Goal: Check status: Check status

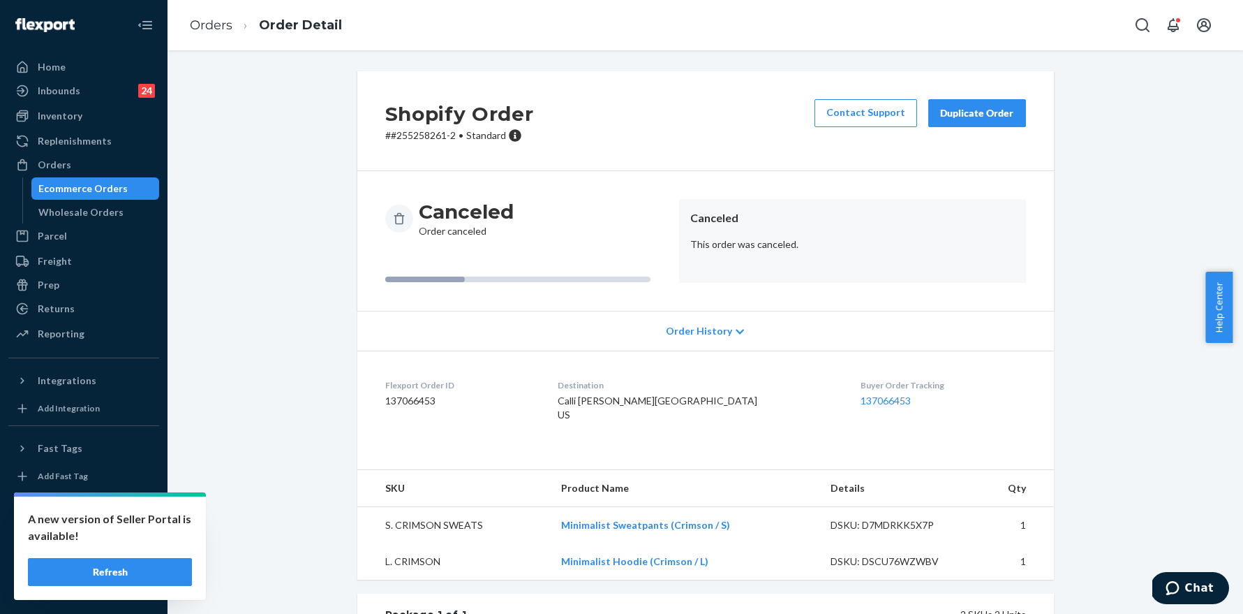
click at [125, 576] on button "Refresh" at bounding box center [110, 572] width 164 height 28
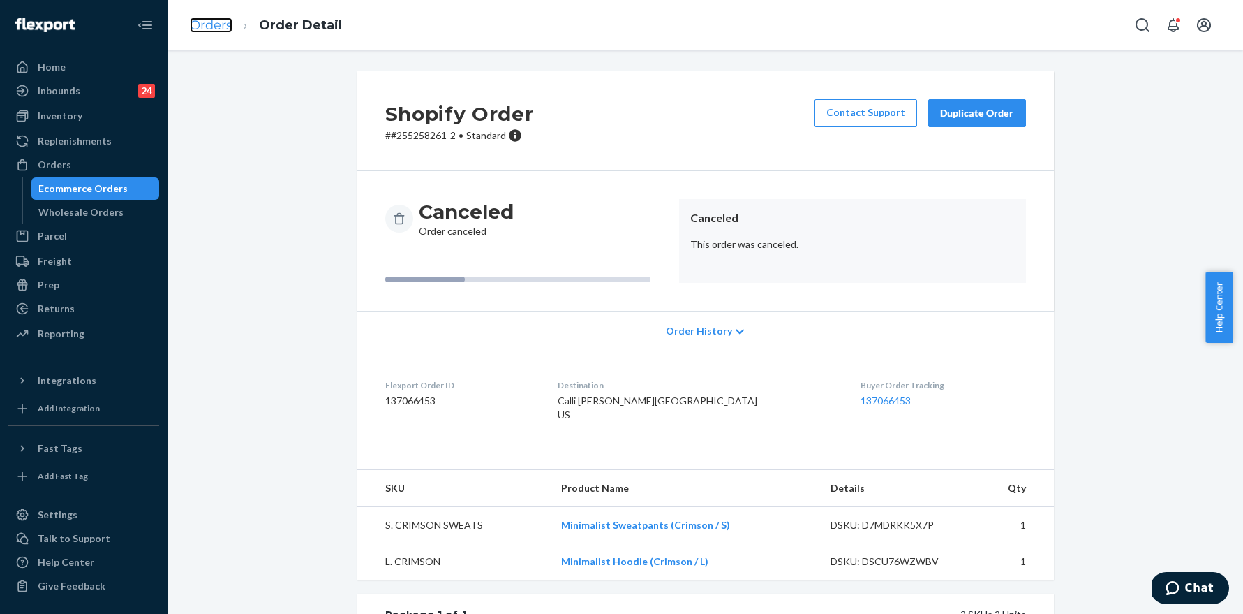
click at [225, 22] on link "Orders" at bounding box center [211, 24] width 43 height 15
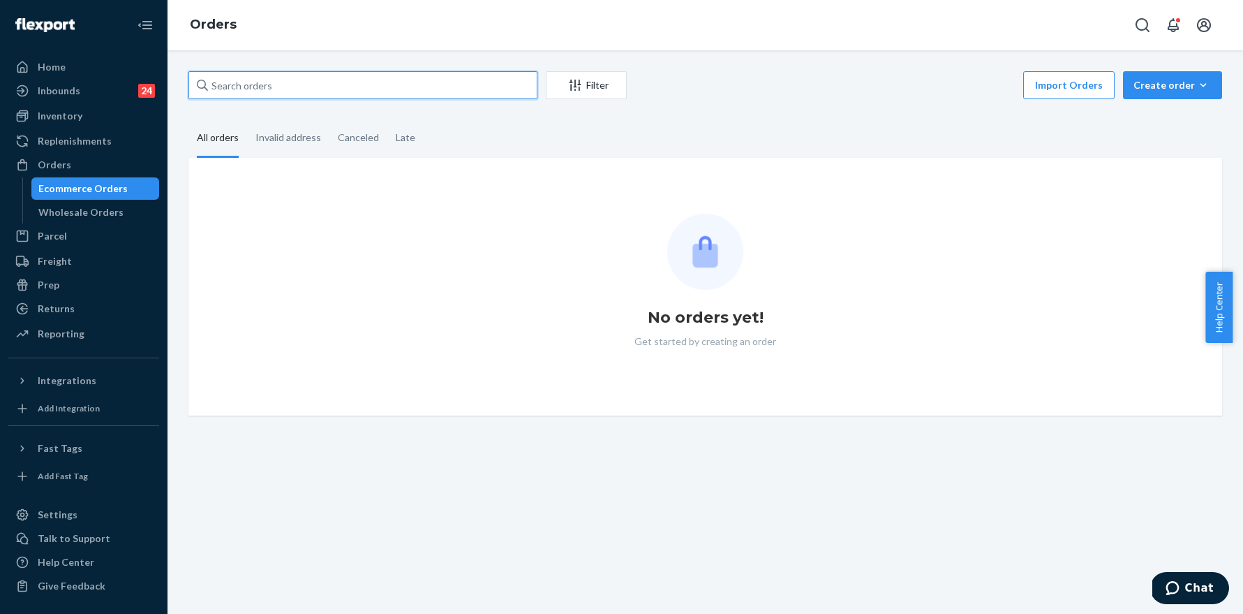
click at [313, 91] on input "text" at bounding box center [362, 85] width 349 height 28
paste input "255162995"
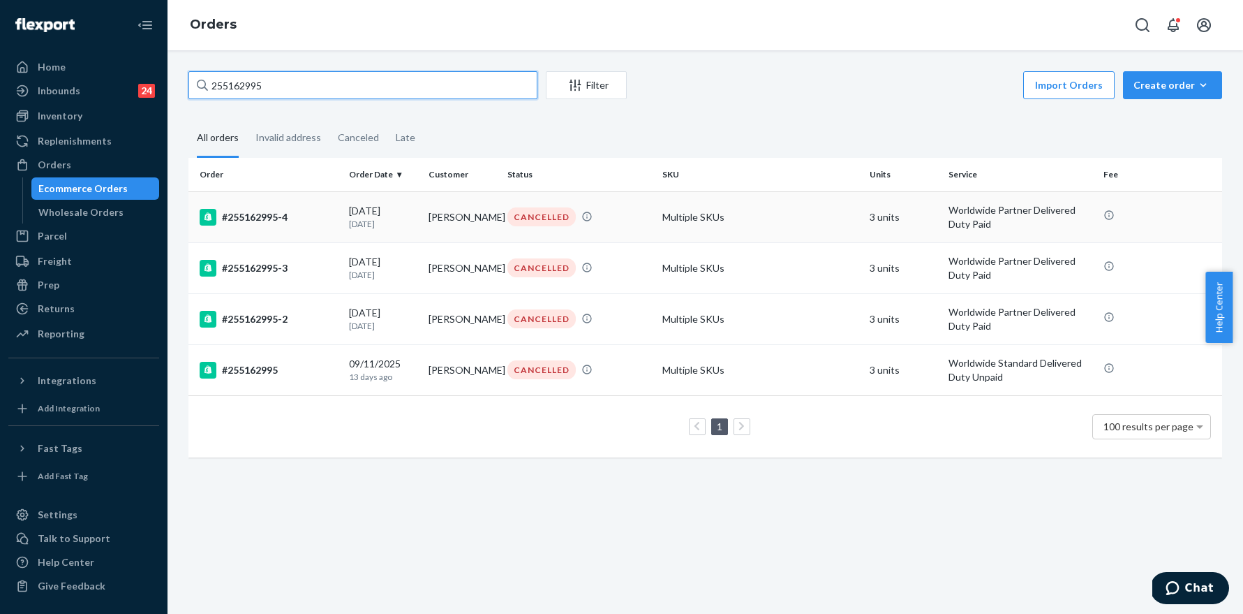
type input "255162995"
click at [271, 216] on div "#255162995-4" at bounding box center [269, 217] width 138 height 17
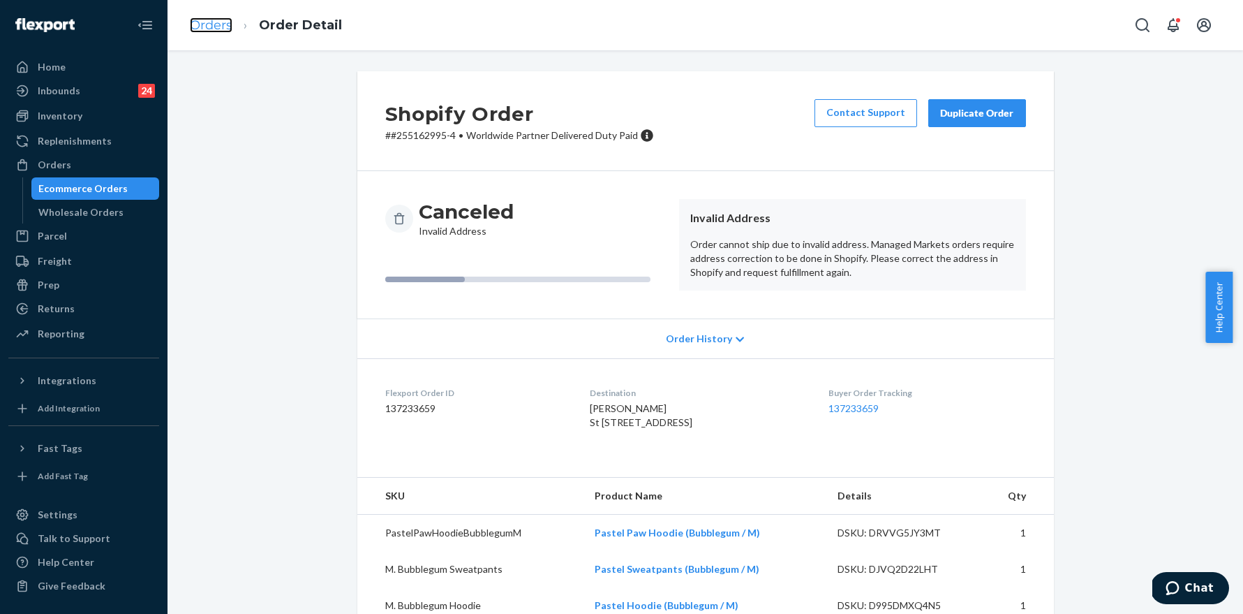
click at [215, 29] on link "Orders" at bounding box center [211, 24] width 43 height 15
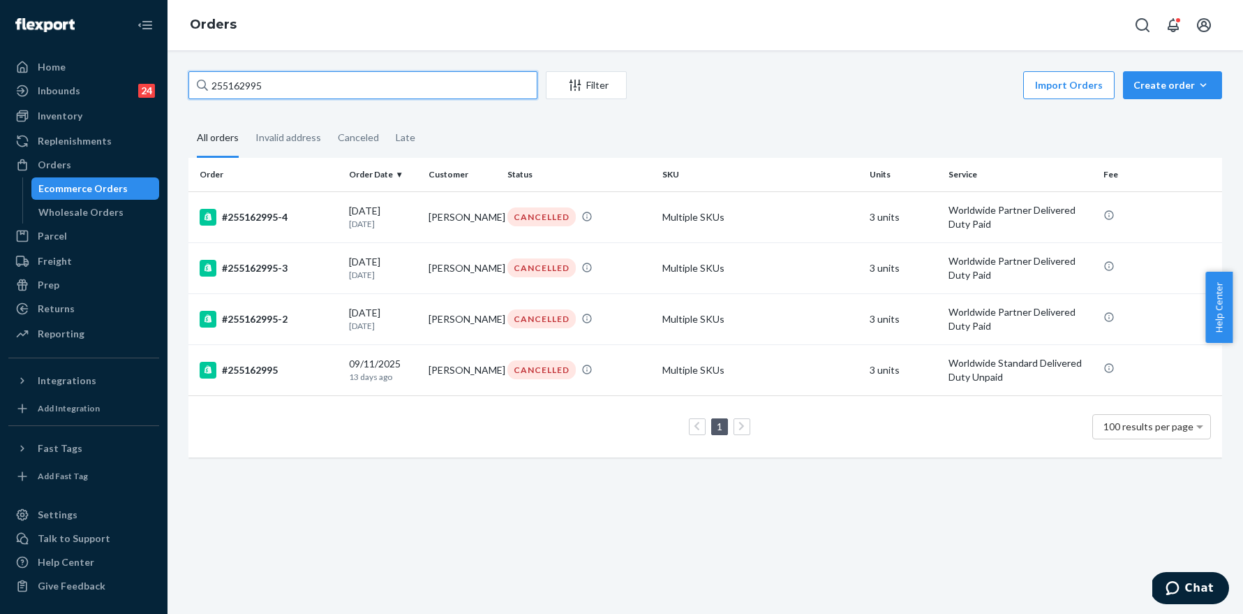
click at [312, 88] on input "255162995" at bounding box center [362, 85] width 349 height 28
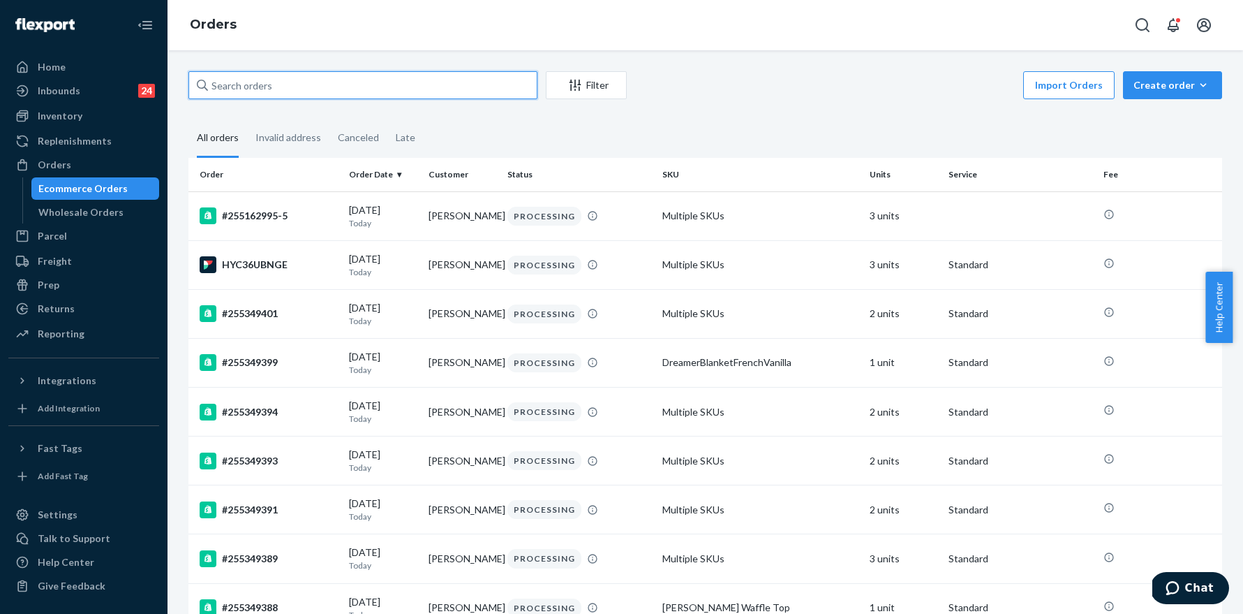
click at [362, 77] on input "text" at bounding box center [362, 85] width 349 height 28
paste input "255162995"
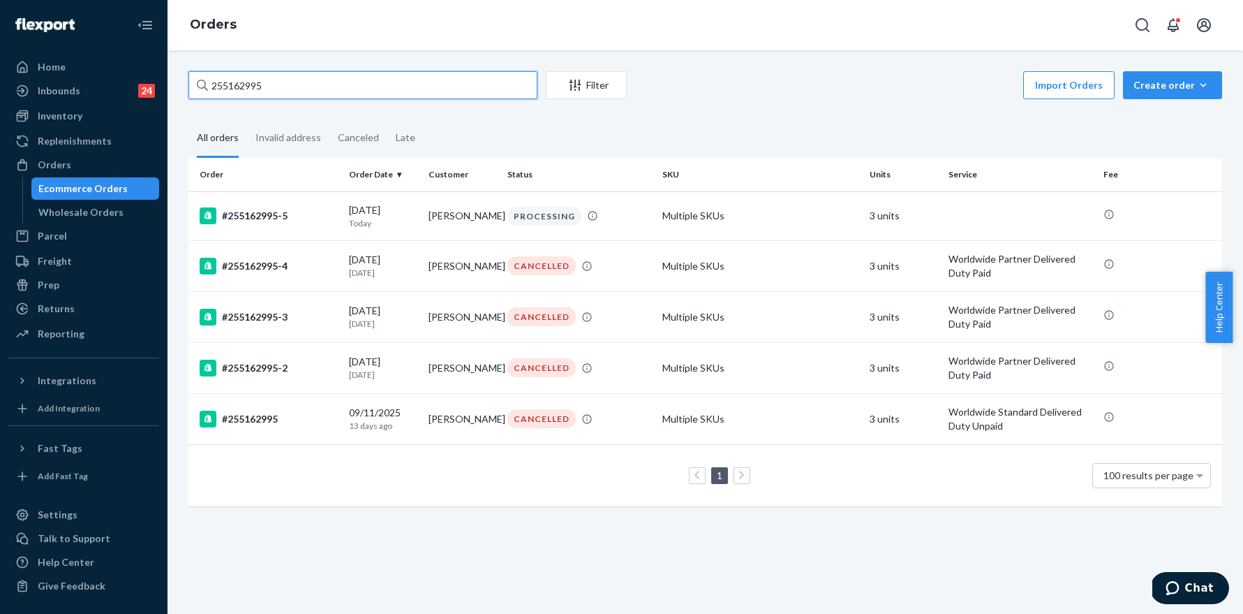
click at [283, 94] on input "255162995" at bounding box center [362, 85] width 349 height 28
click at [282, 94] on input "255162995" at bounding box center [362, 85] width 349 height 28
paste input "4227579"
type input "254227579"
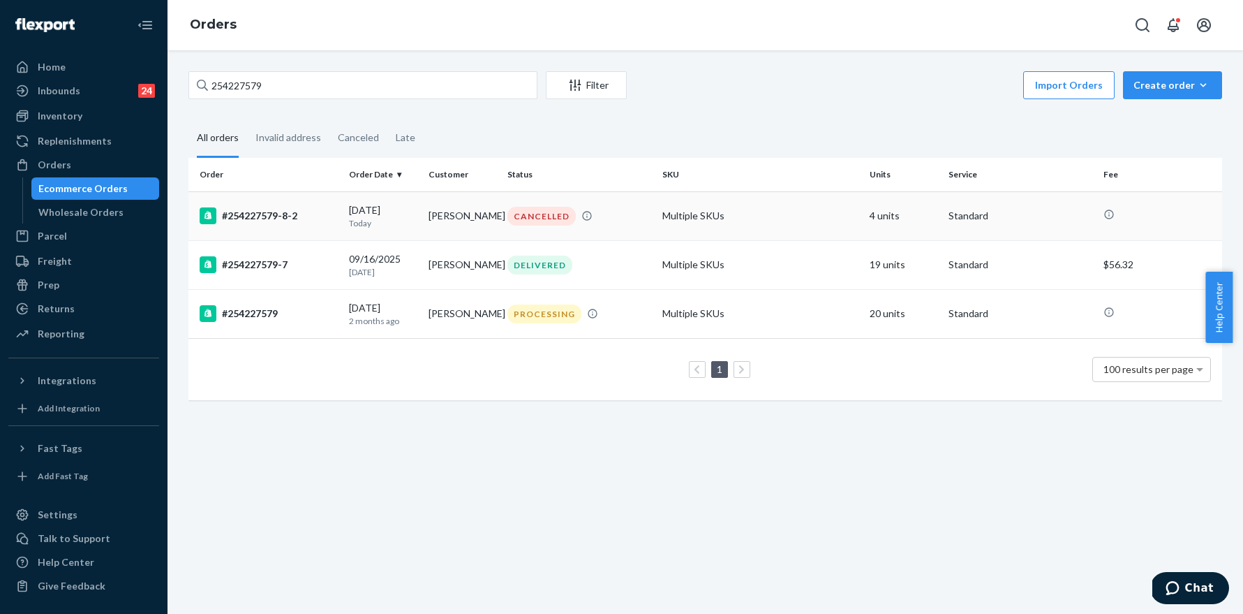
click at [286, 216] on div "#254227579-8-2" at bounding box center [269, 215] width 138 height 17
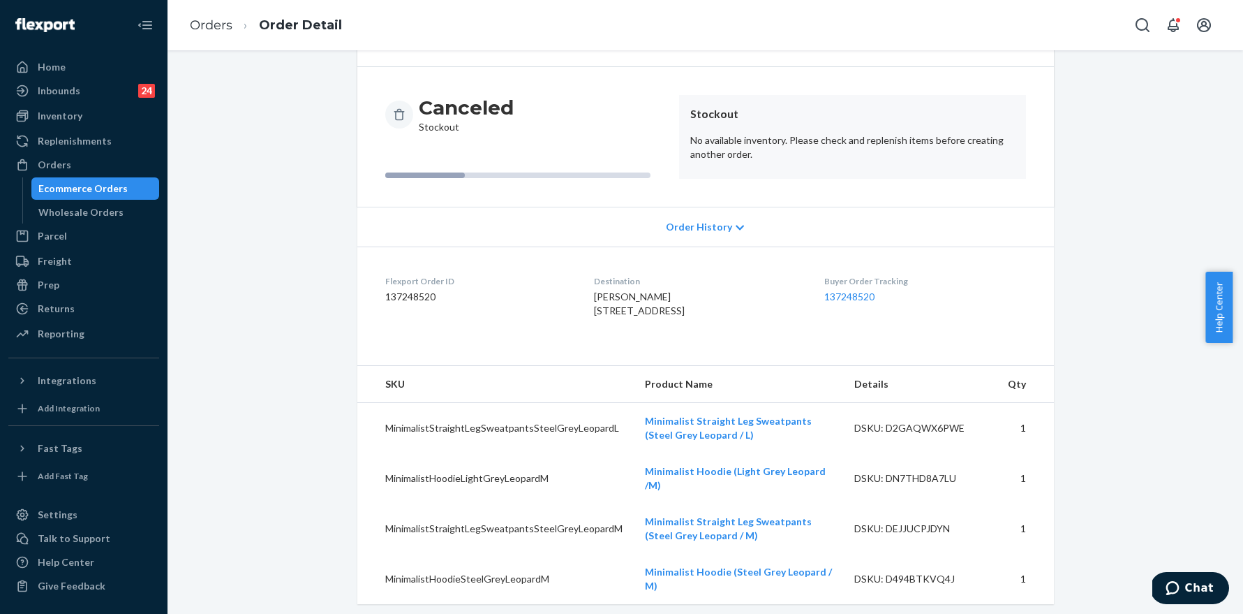
scroll to position [111, 0]
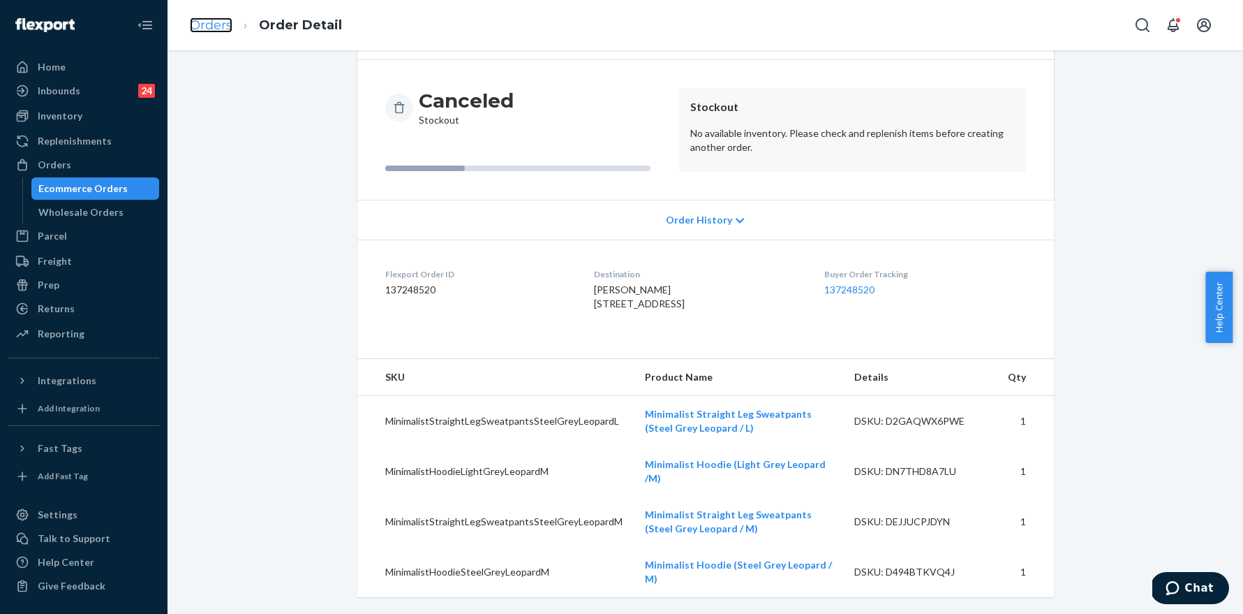
click at [218, 27] on link "Orders" at bounding box center [211, 24] width 43 height 15
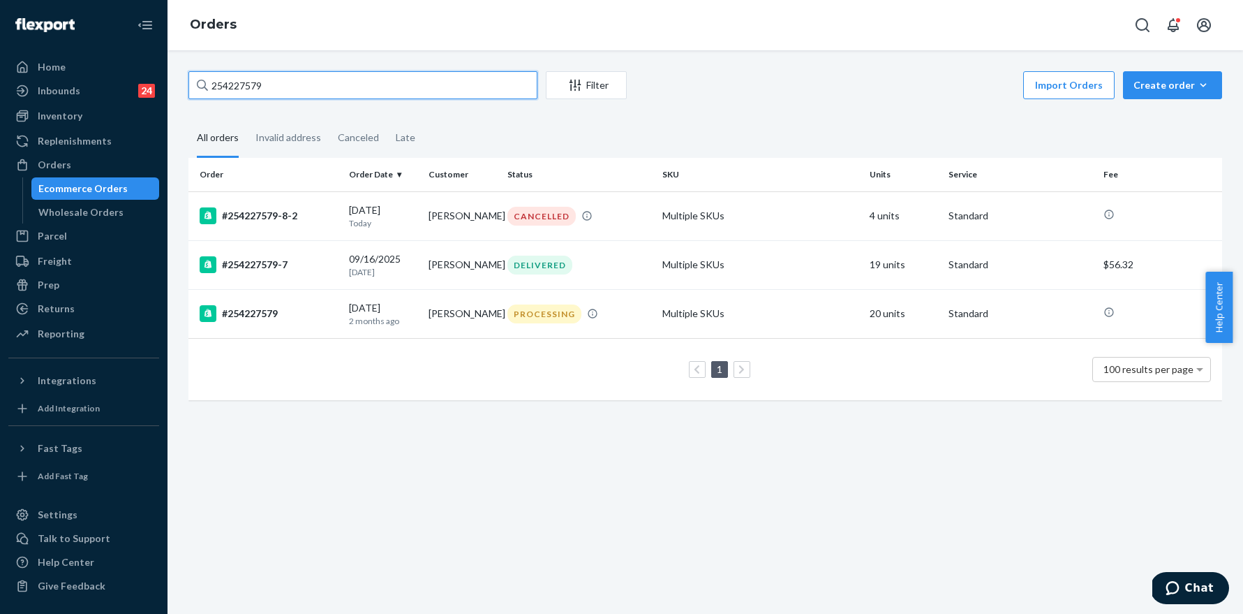
click at [262, 93] on input "254227579" at bounding box center [362, 85] width 349 height 28
click at [388, 72] on input "254227579" at bounding box center [362, 85] width 349 height 28
click at [364, 84] on input "254227579" at bounding box center [362, 85] width 349 height 28
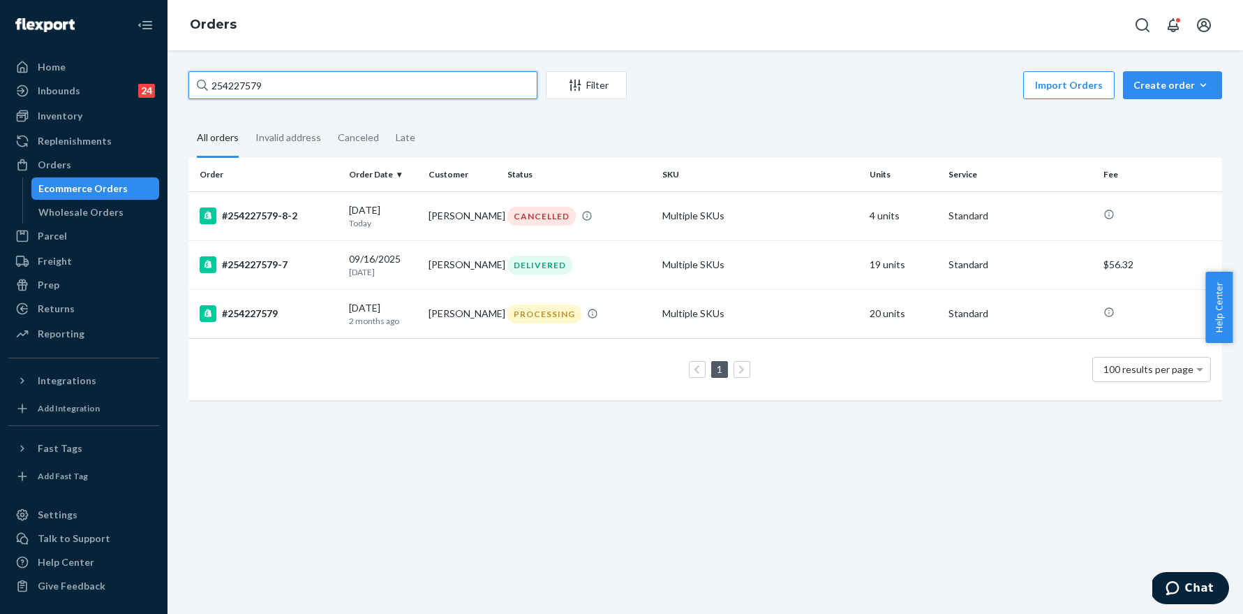
click at [364, 84] on input "254227579" at bounding box center [362, 85] width 349 height 28
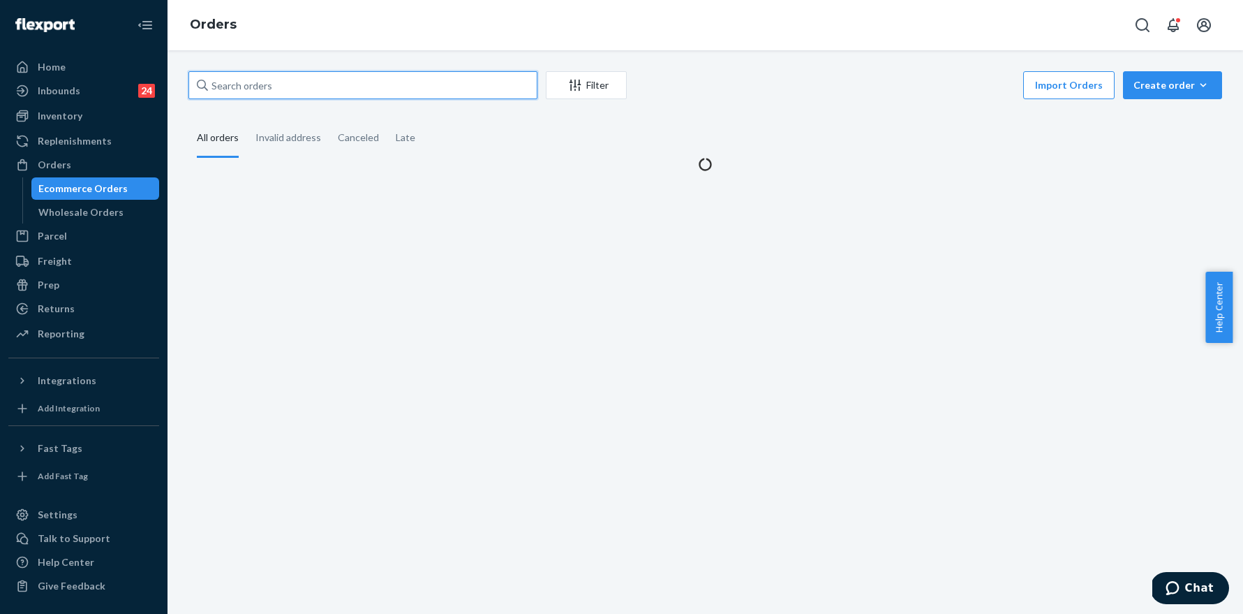
click at [307, 96] on input "text" at bounding box center [362, 85] width 349 height 28
paste input "254227579"
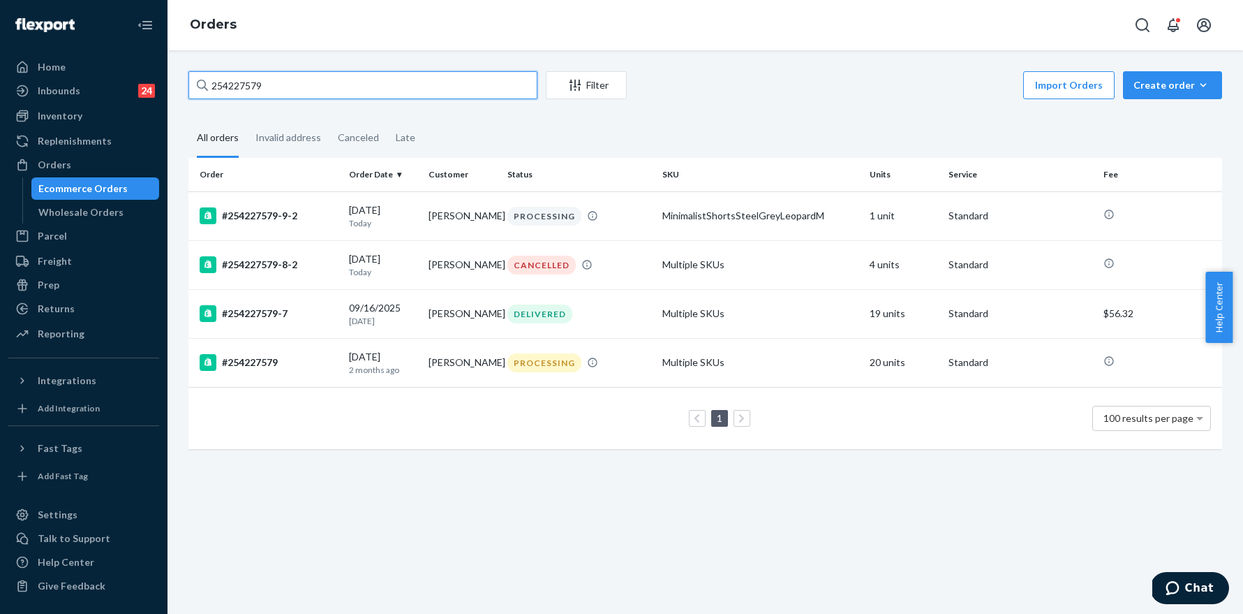
click at [292, 96] on input "254227579" at bounding box center [362, 85] width 349 height 28
paste input "5256203"
type input "255256203"
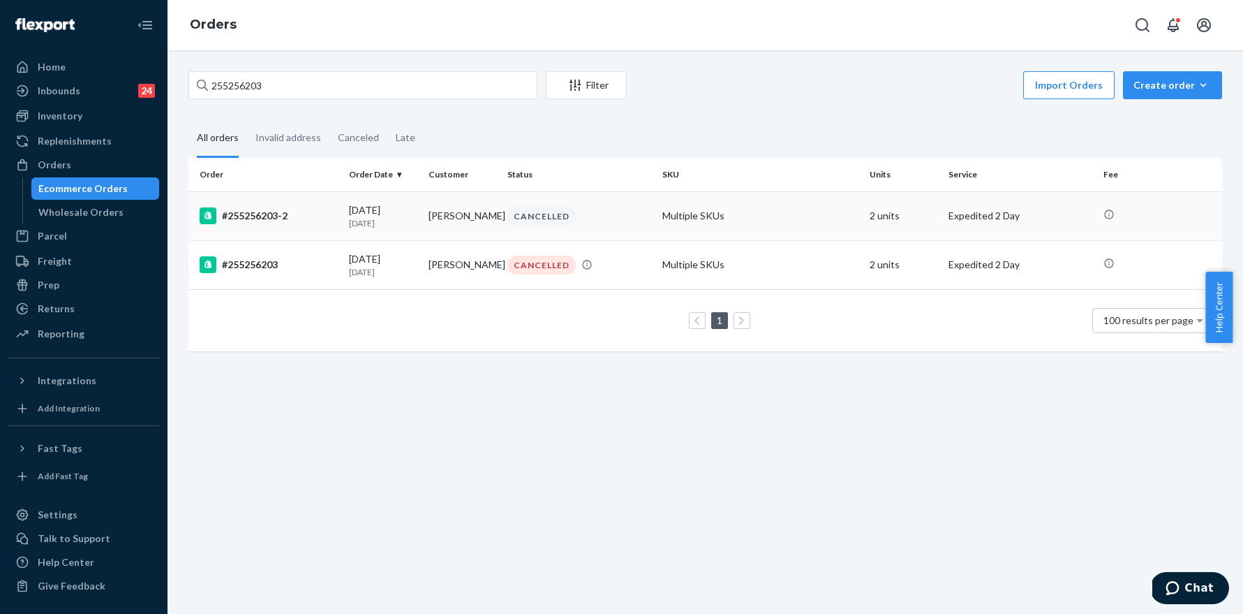
click at [267, 217] on div "#255256203-2" at bounding box center [269, 215] width 138 height 17
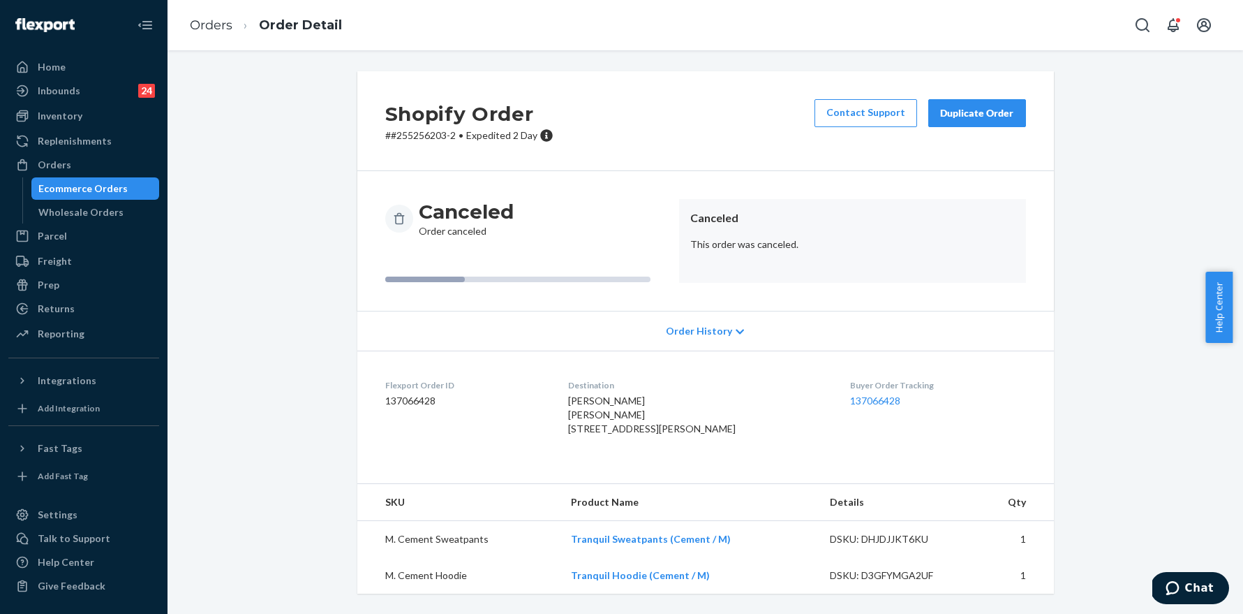
scroll to position [24, 0]
click at [209, 24] on link "Orders" at bounding box center [211, 24] width 43 height 15
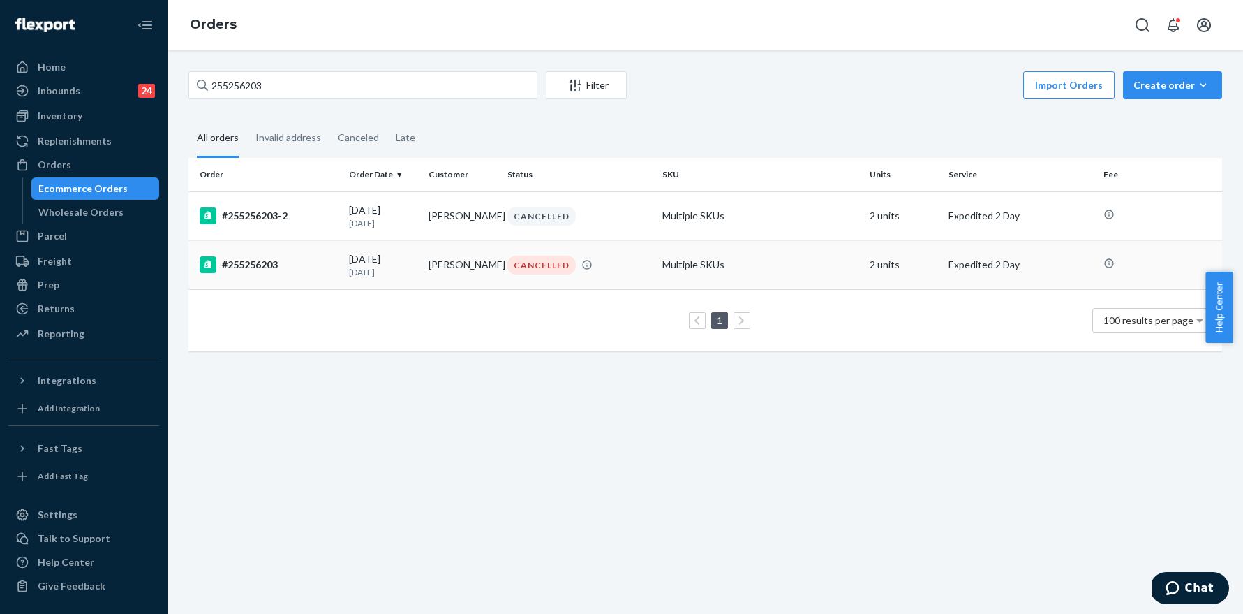
click at [253, 264] on div "#255256203" at bounding box center [269, 264] width 138 height 17
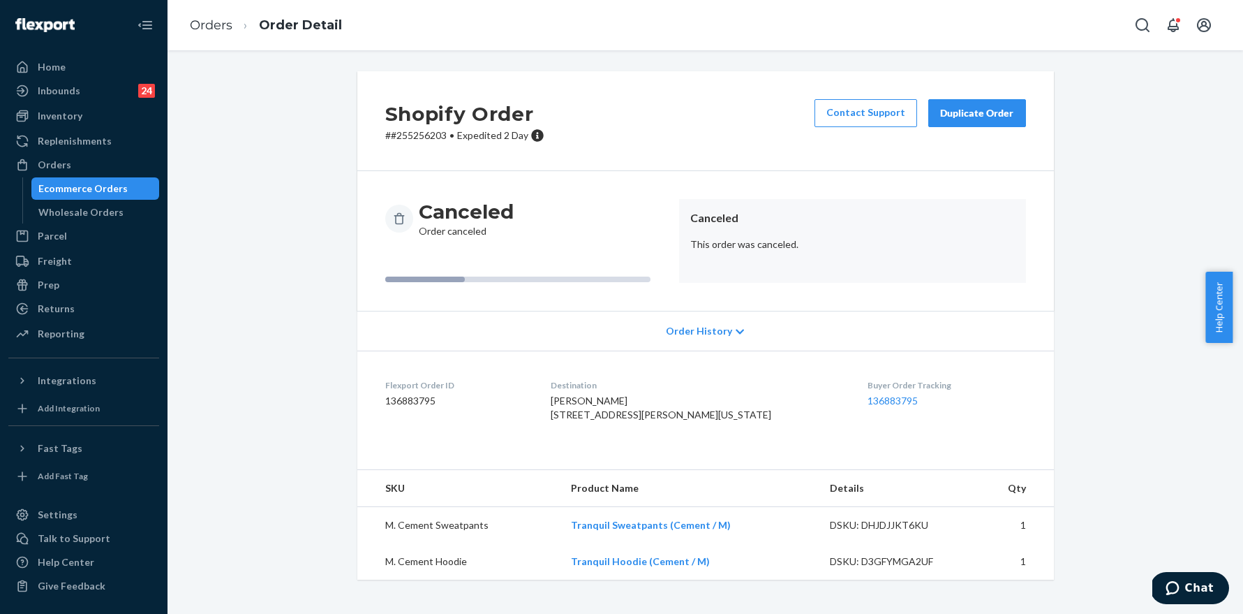
scroll to position [10, 0]
click at [218, 20] on link "Orders" at bounding box center [211, 24] width 43 height 15
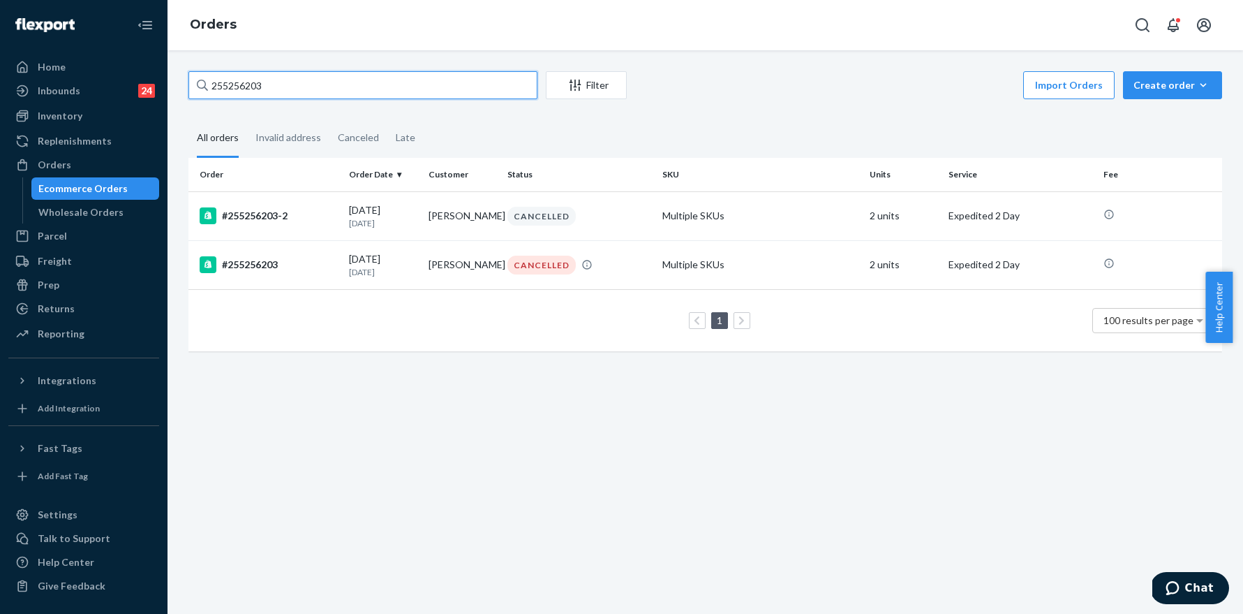
click at [322, 87] on input "255256203" at bounding box center [362, 85] width 349 height 28
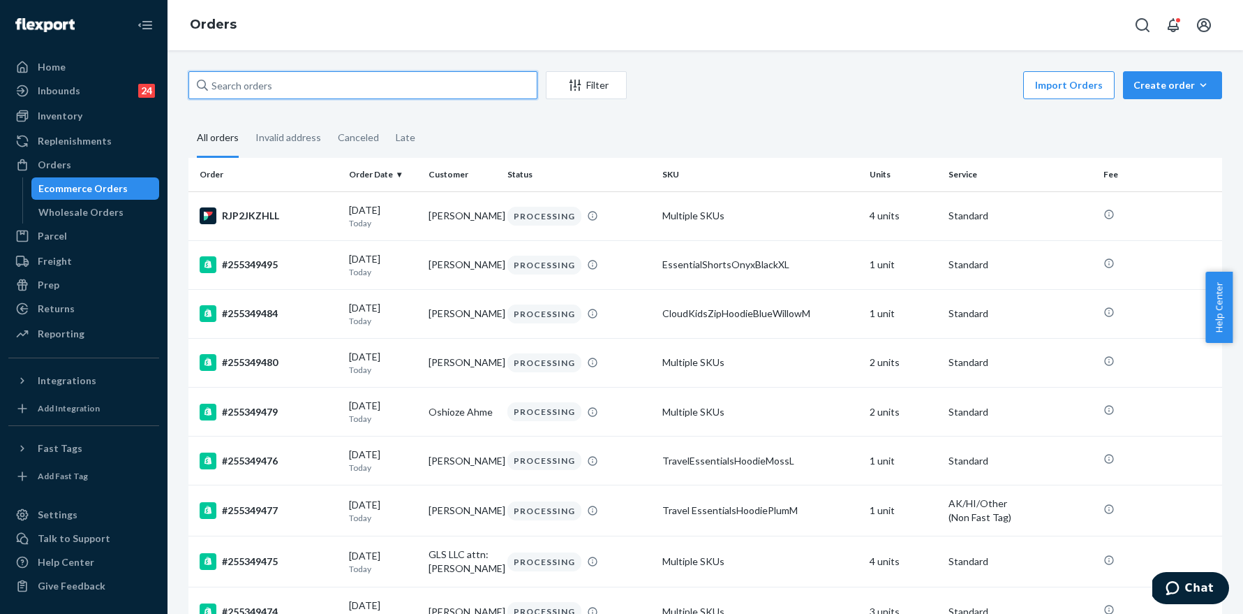
click at [319, 87] on input "text" at bounding box center [362, 85] width 349 height 28
paste input "255256203"
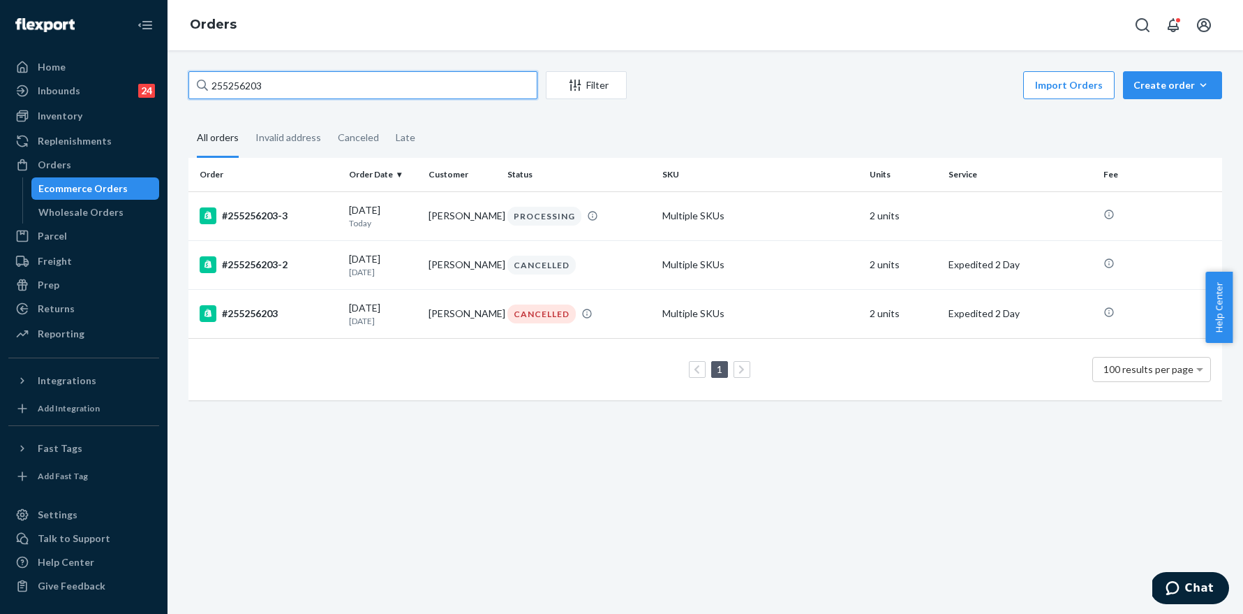
click at [288, 80] on input "255256203" at bounding box center [362, 85] width 349 height 28
paste input "8261"
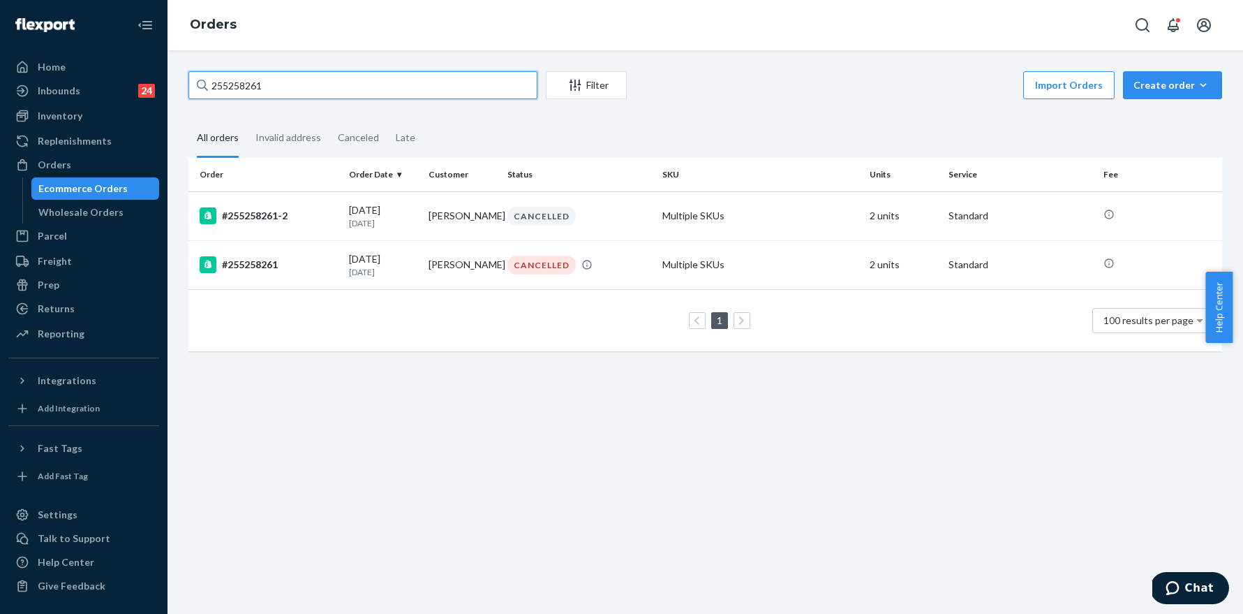
type input "255258261"
click at [270, 218] on div "#255258261-2" at bounding box center [269, 215] width 138 height 17
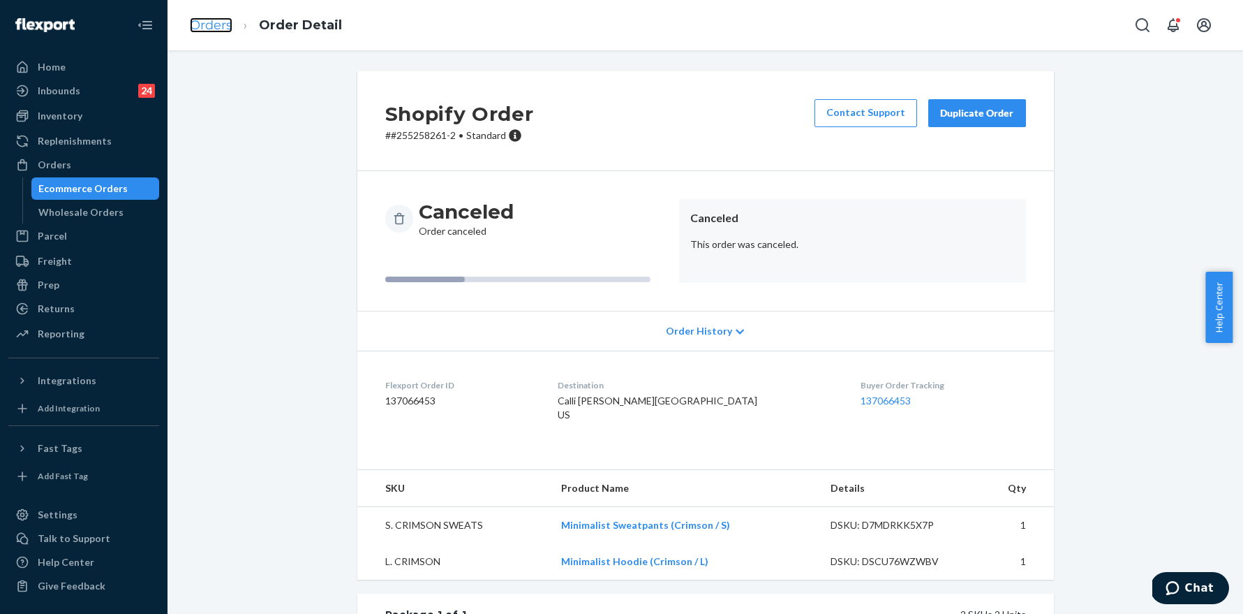
click at [207, 29] on link "Orders" at bounding box center [211, 24] width 43 height 15
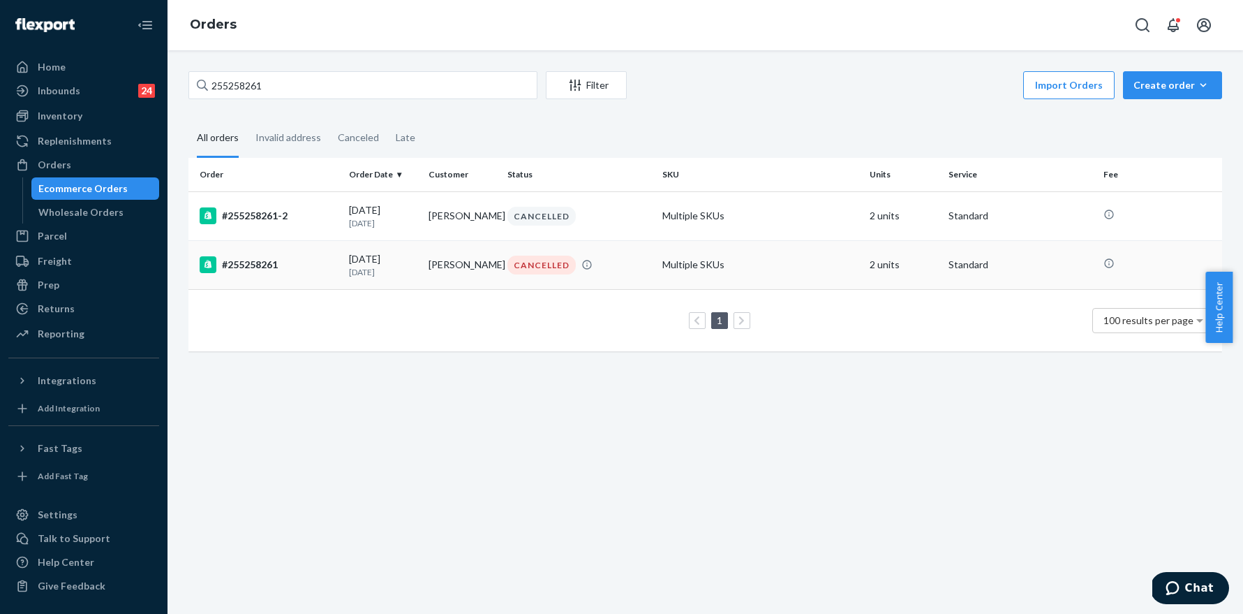
click at [266, 260] on div "#255258261" at bounding box center [269, 264] width 138 height 17
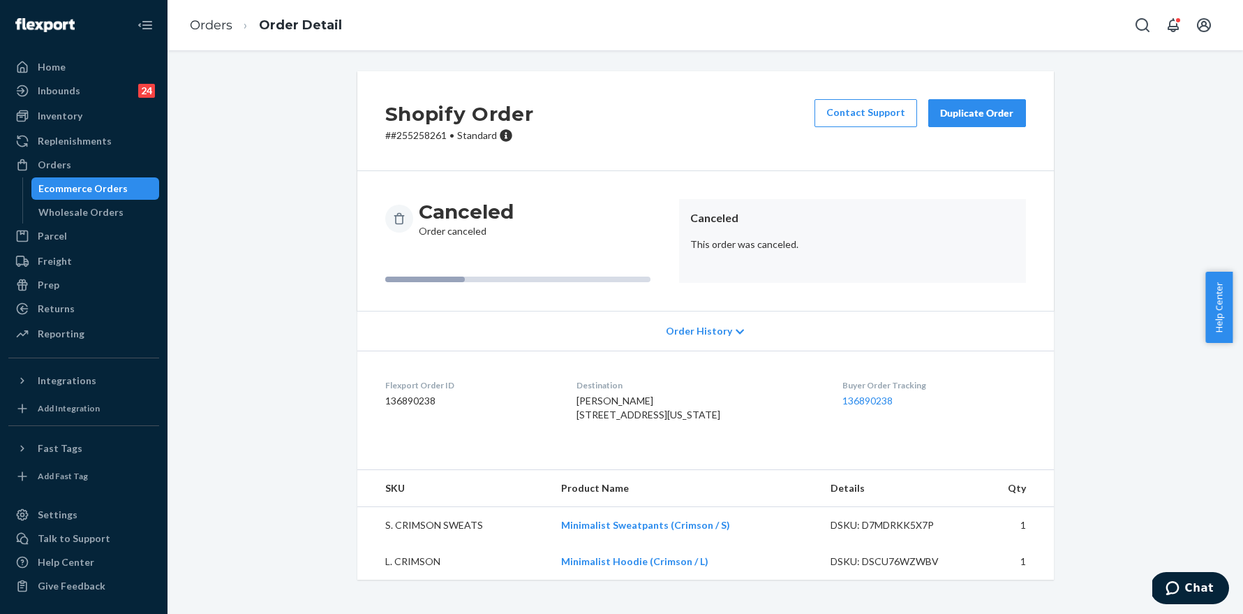
scroll to position [10, 0]
click at [207, 23] on link "Orders" at bounding box center [211, 24] width 43 height 15
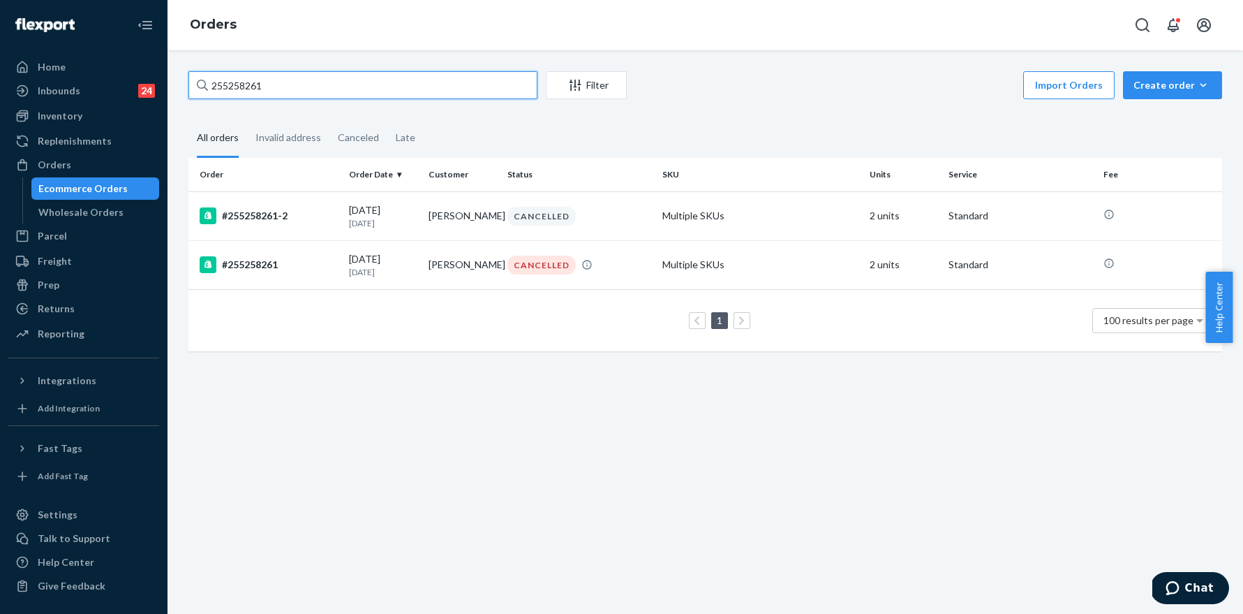
click at [276, 87] on input "255258261" at bounding box center [362, 85] width 349 height 28
click at [276, 86] on input "255258261" at bounding box center [362, 85] width 349 height 28
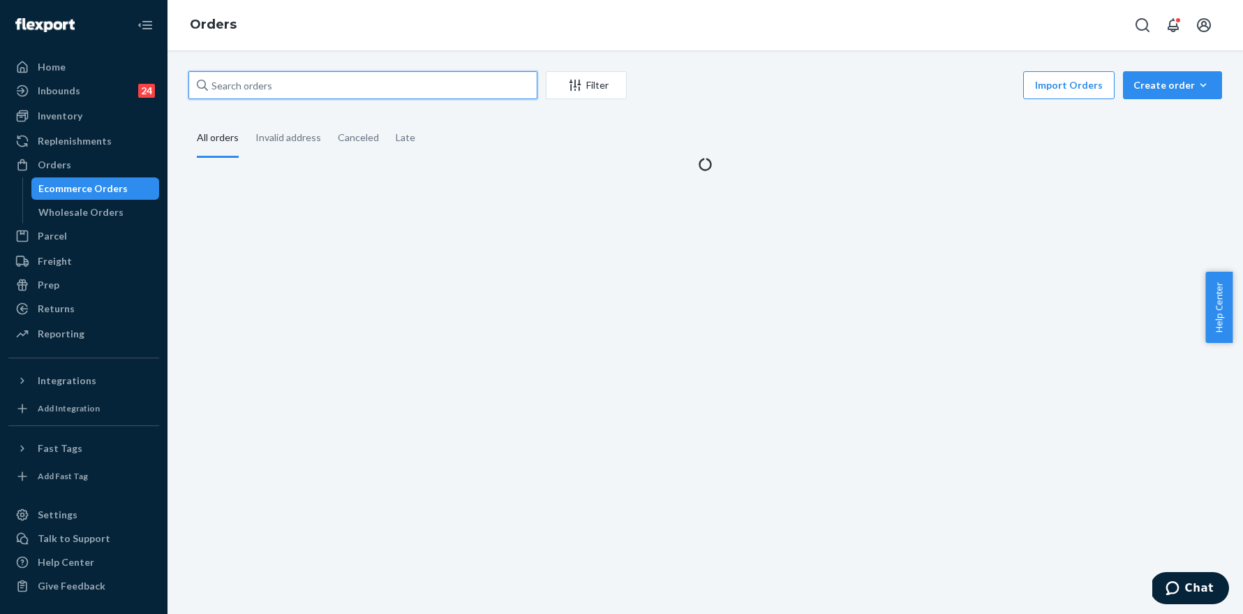
click at [276, 86] on input "text" at bounding box center [362, 85] width 349 height 28
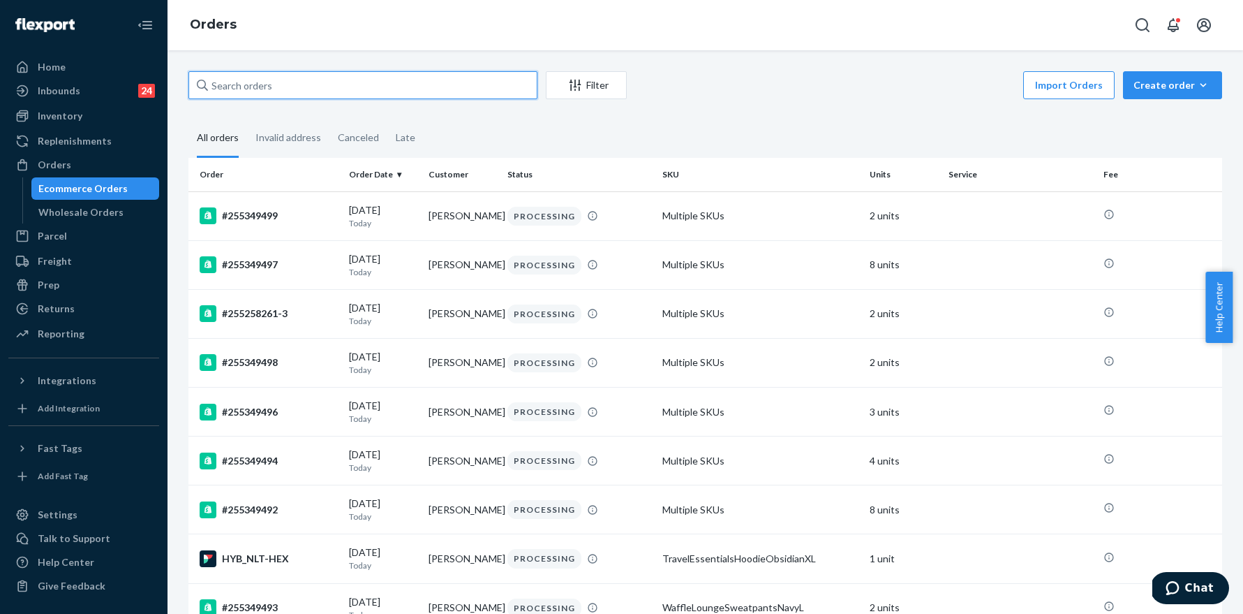
click at [276, 86] on input "text" at bounding box center [362, 85] width 349 height 28
paste input "255258261"
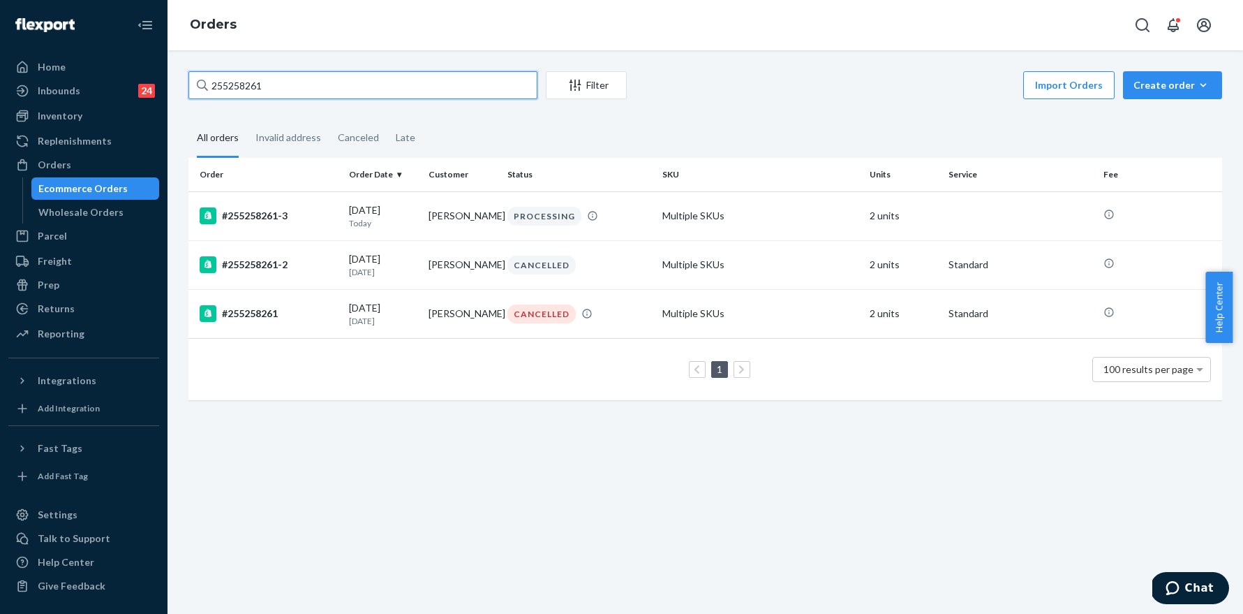
click at [304, 82] on input "255258261" at bounding box center [362, 85] width 349 height 28
paste input "303764"
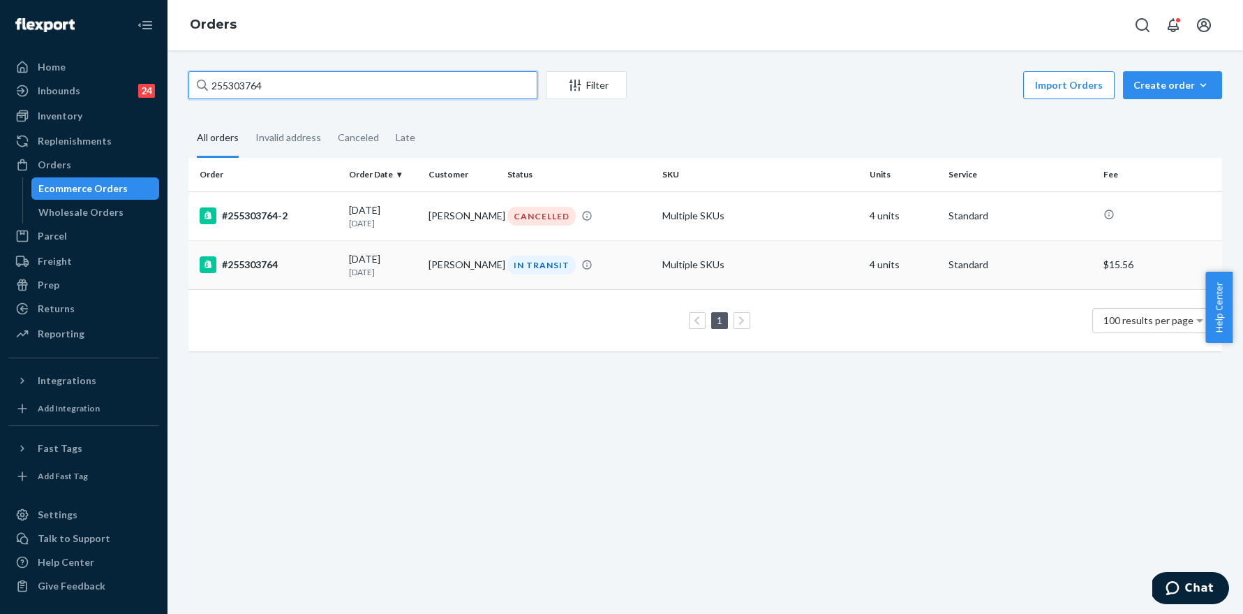
type input "255303764"
click at [265, 265] on div "#255303764" at bounding box center [269, 264] width 138 height 17
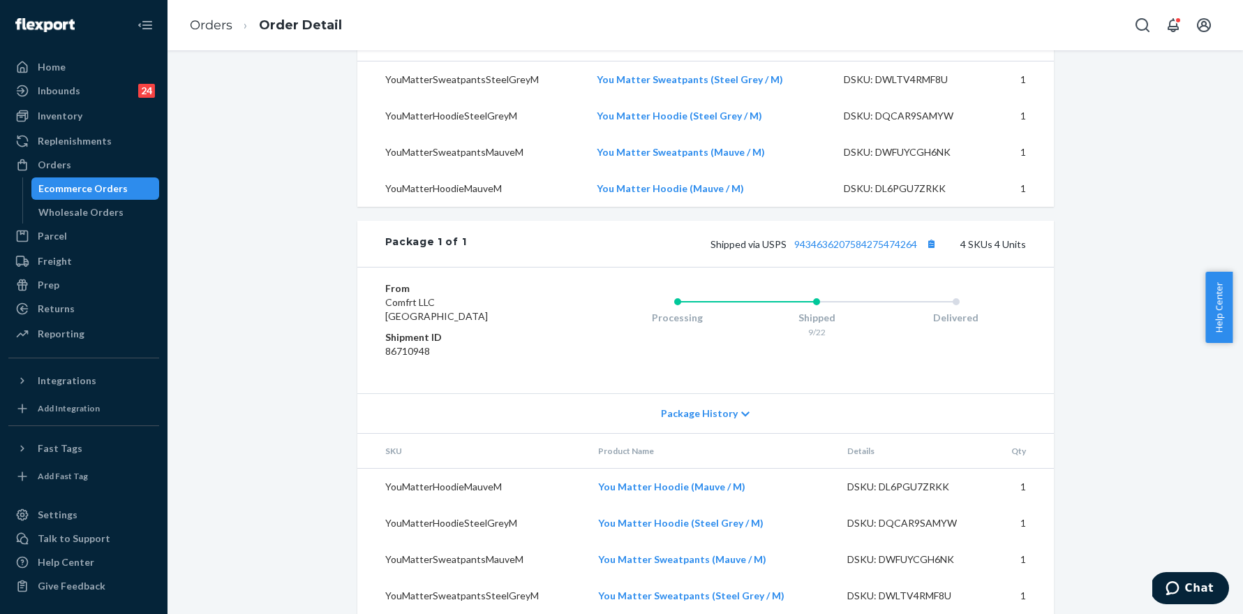
scroll to position [530, 0]
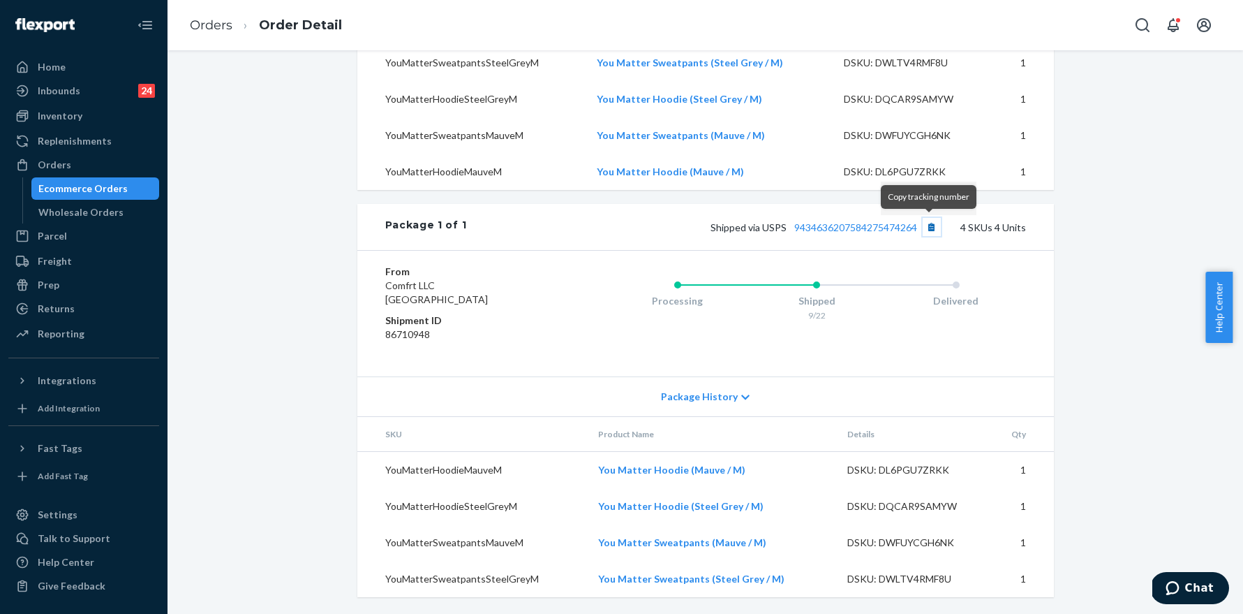
click at [931, 229] on button "Copy tracking number" at bounding box center [932, 227] width 18 height 18
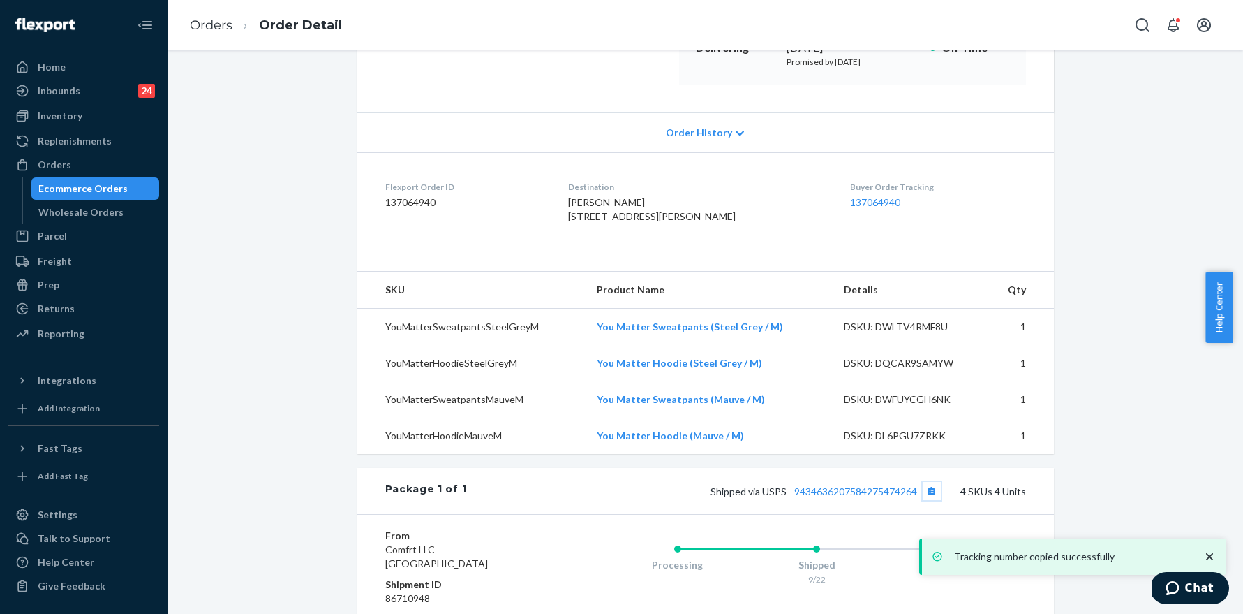
scroll to position [522, 0]
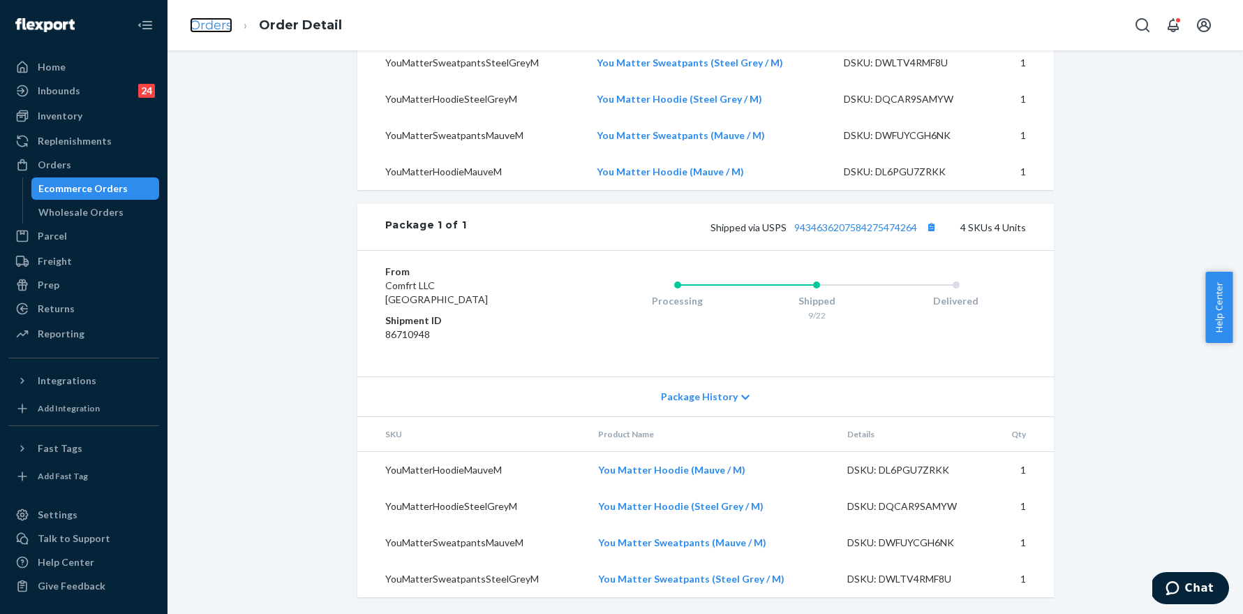
click at [229, 27] on link "Orders" at bounding box center [211, 24] width 43 height 15
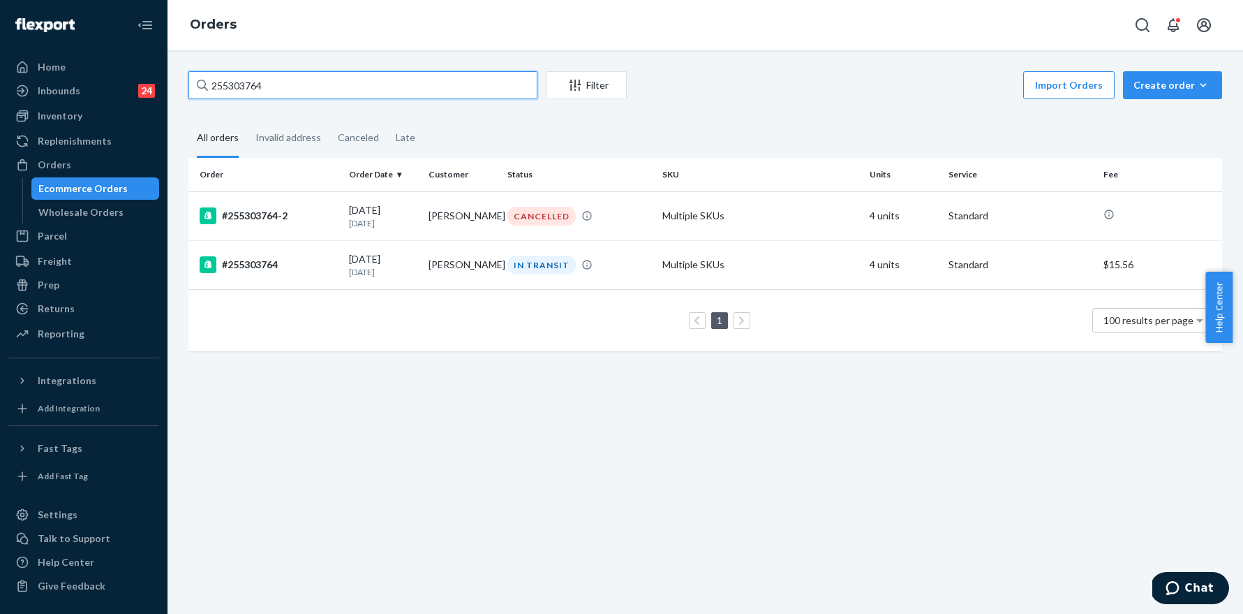
click at [294, 87] on input "255303764" at bounding box center [362, 85] width 349 height 28
paste input "4586"
type input "255304586"
